Goal: Transaction & Acquisition: Subscribe to service/newsletter

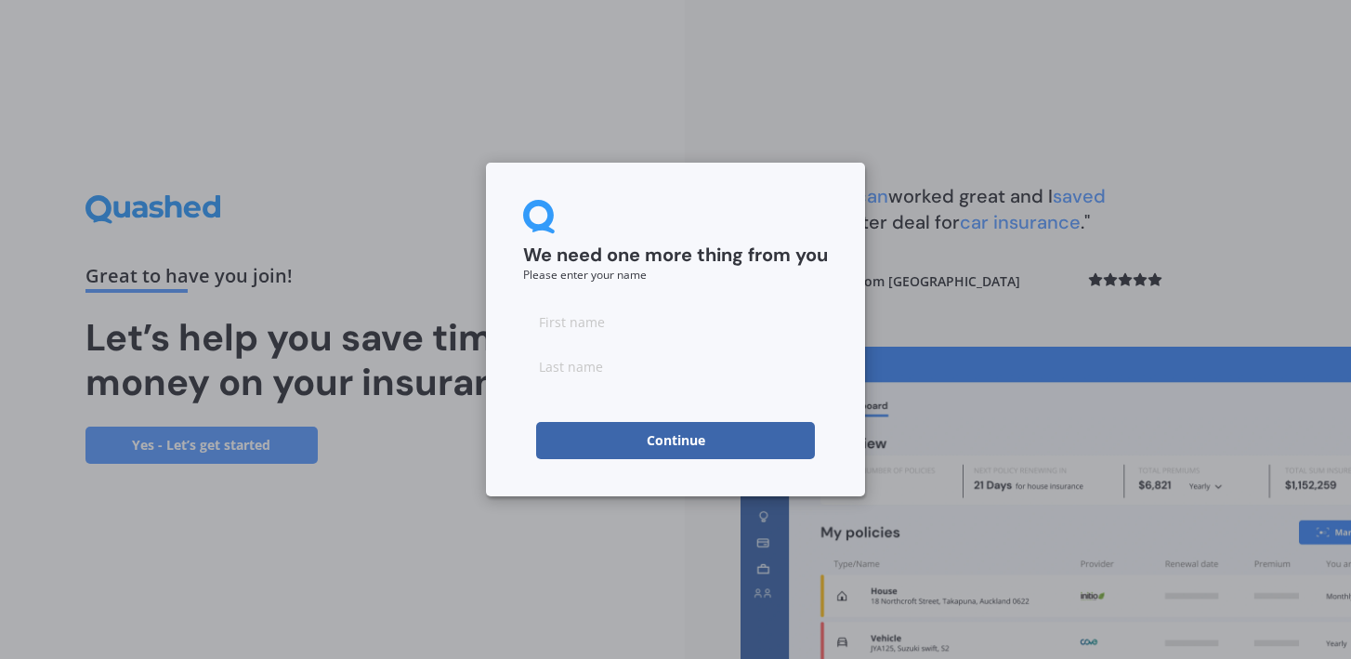
click at [641, 312] on input at bounding box center [675, 321] width 305 height 37
type input "Yanica"
type input "[PERSON_NAME]"
click at [586, 442] on button "Continue" at bounding box center [675, 440] width 279 height 37
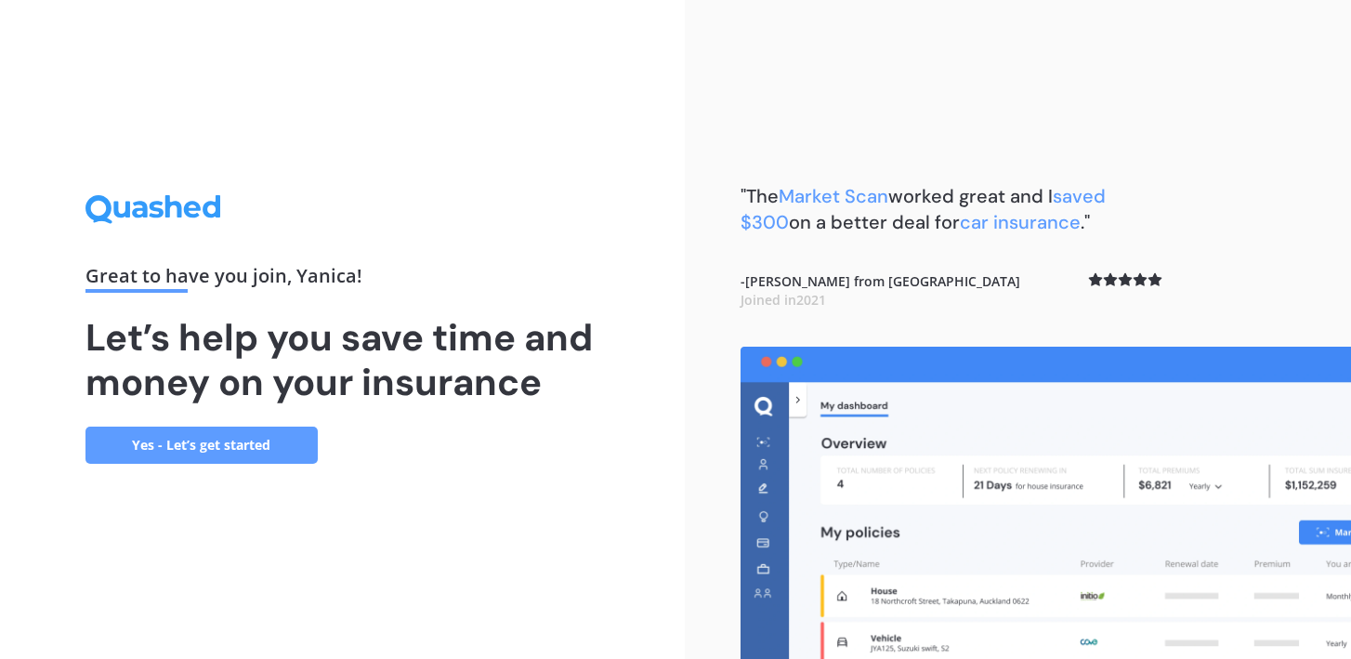
click at [234, 451] on link "Yes - Let’s get started" at bounding box center [202, 445] width 232 height 37
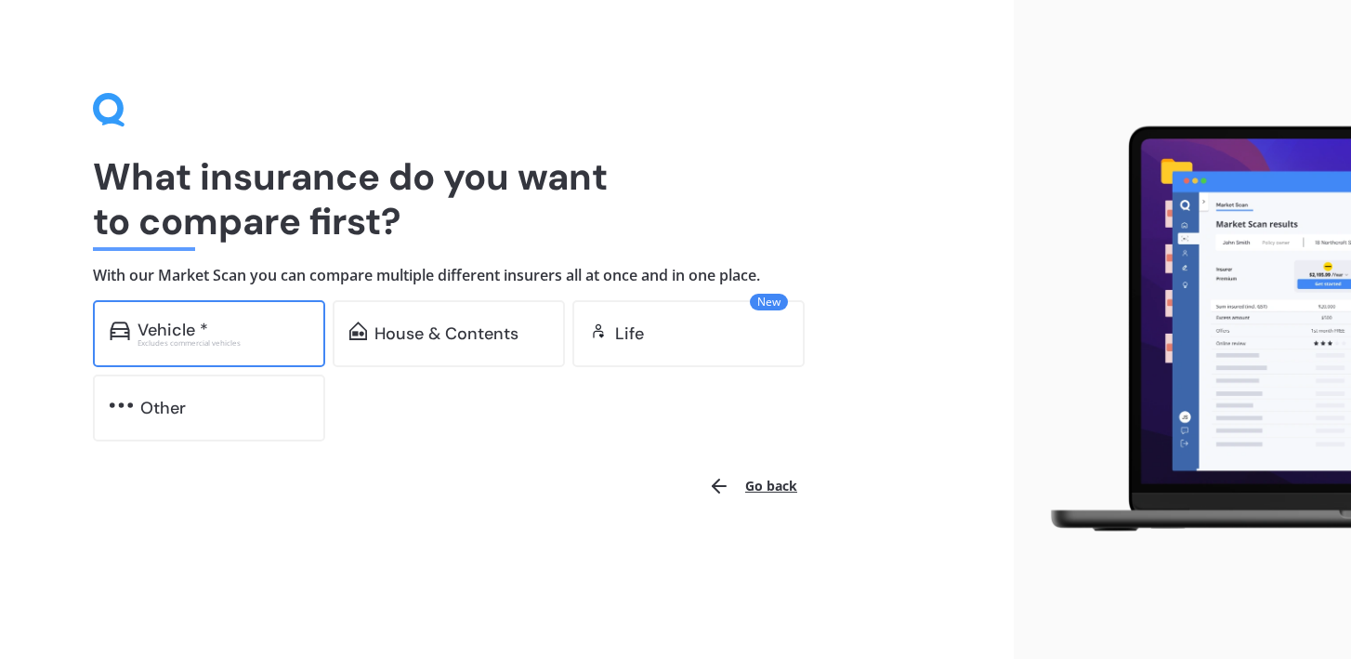
click at [210, 336] on div "Vehicle *" at bounding box center [223, 330] width 171 height 19
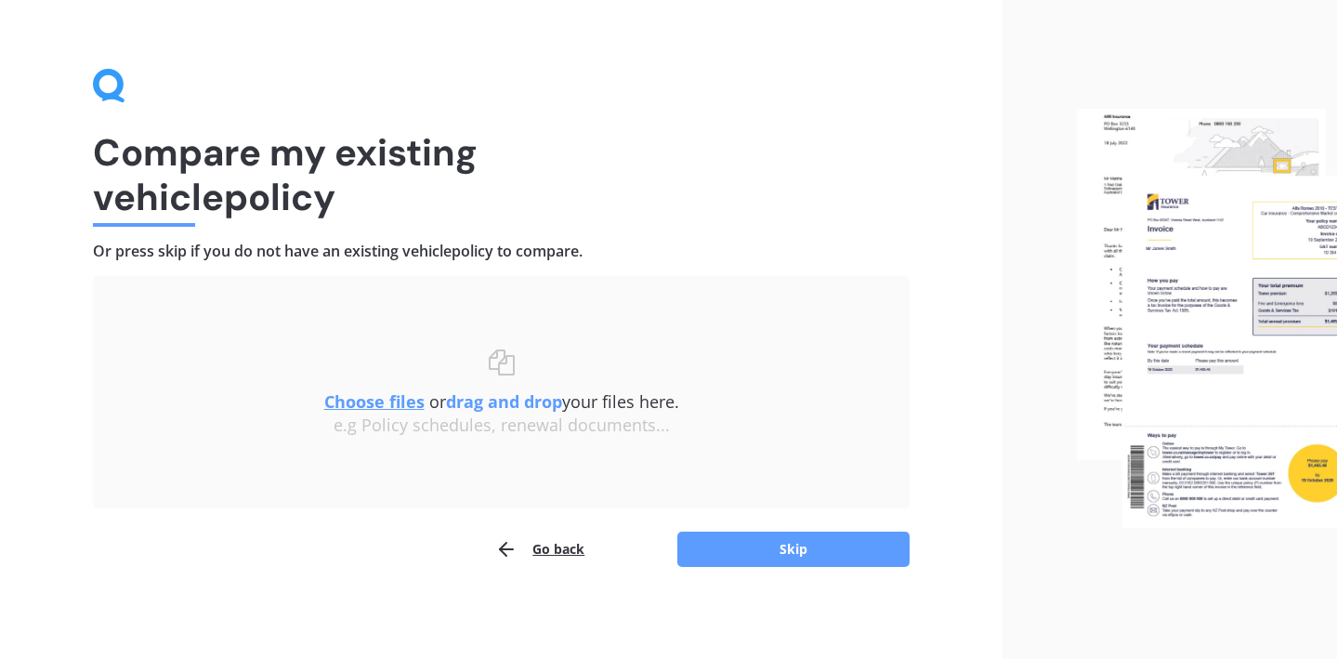
scroll to position [25, 0]
